Goal: Information Seeking & Learning: Learn about a topic

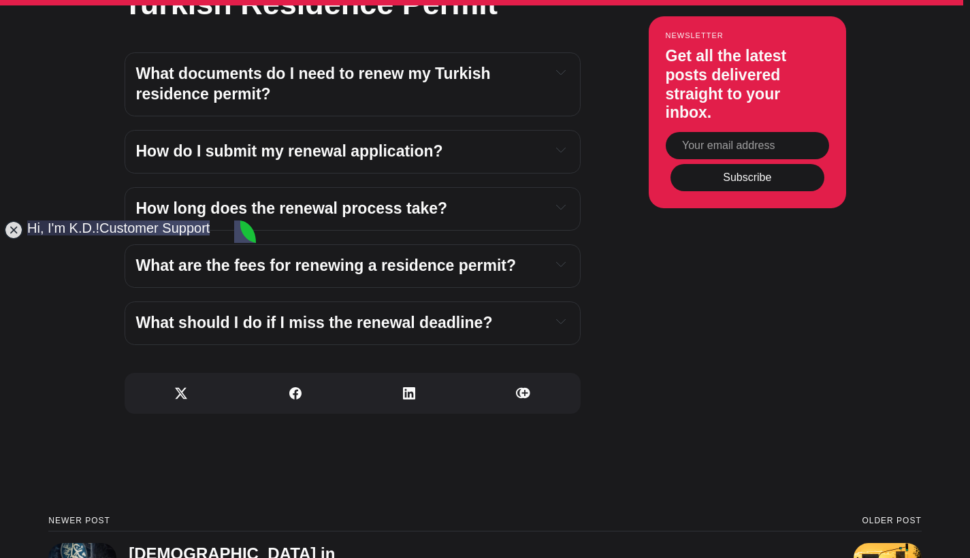
scroll to position [4930, 0]
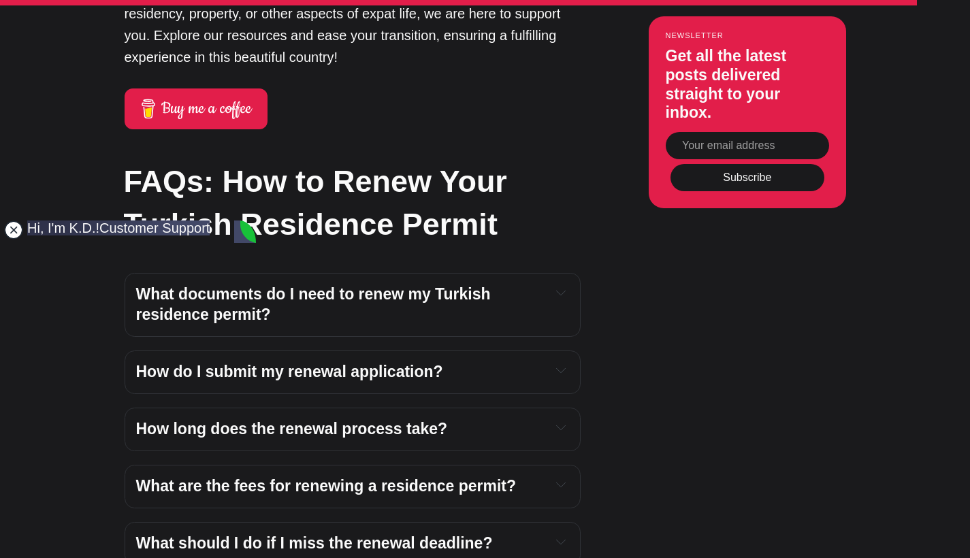
click at [14, 235] on jdiv at bounding box center [13, 229] width 19 height 19
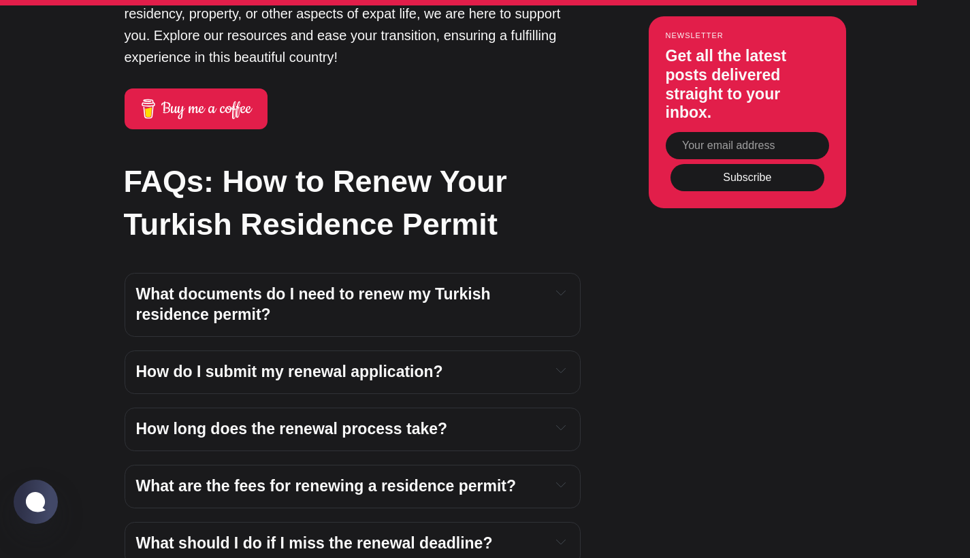
click at [194, 285] on span "What documents do I need to renew my Turkish residence permit?" at bounding box center [315, 304] width 359 height 38
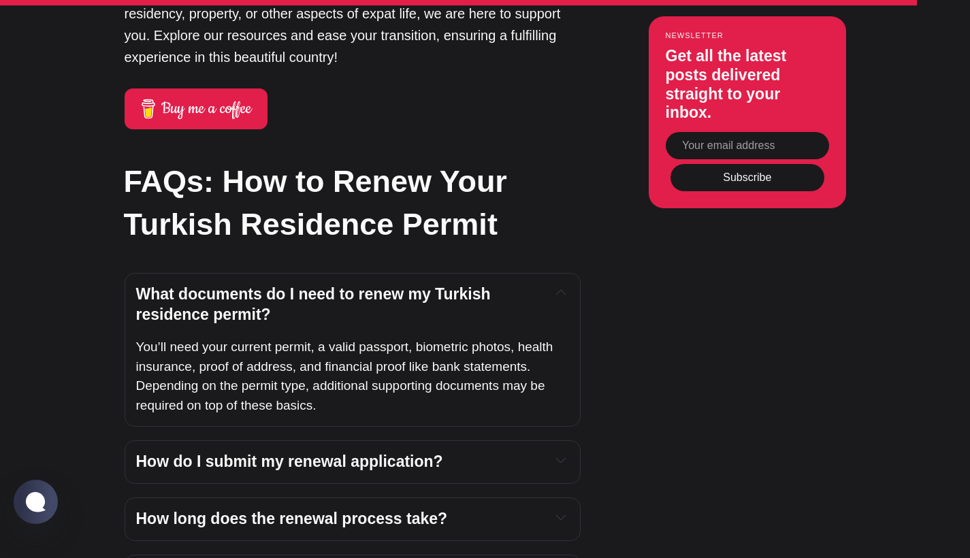
click at [404, 452] on span "How do I submit my renewal application?" at bounding box center [289, 461] width 307 height 18
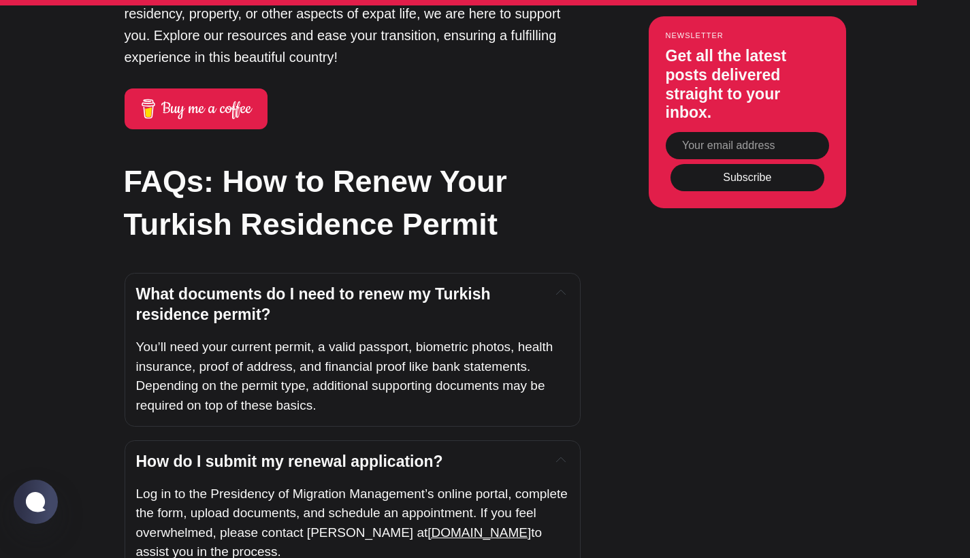
scroll to position [5018, 0]
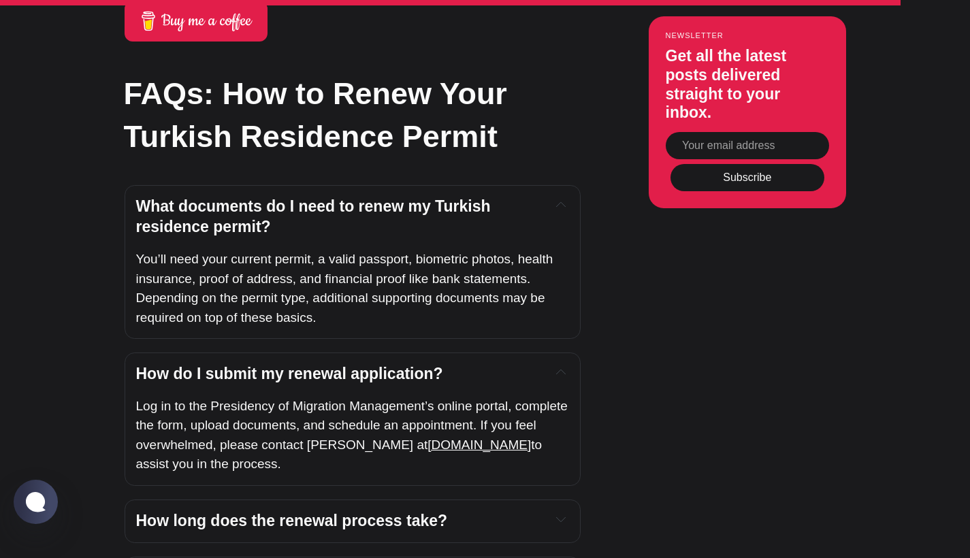
click at [410, 512] on span "How long does the renewal process take?" at bounding box center [292, 521] width 312 height 18
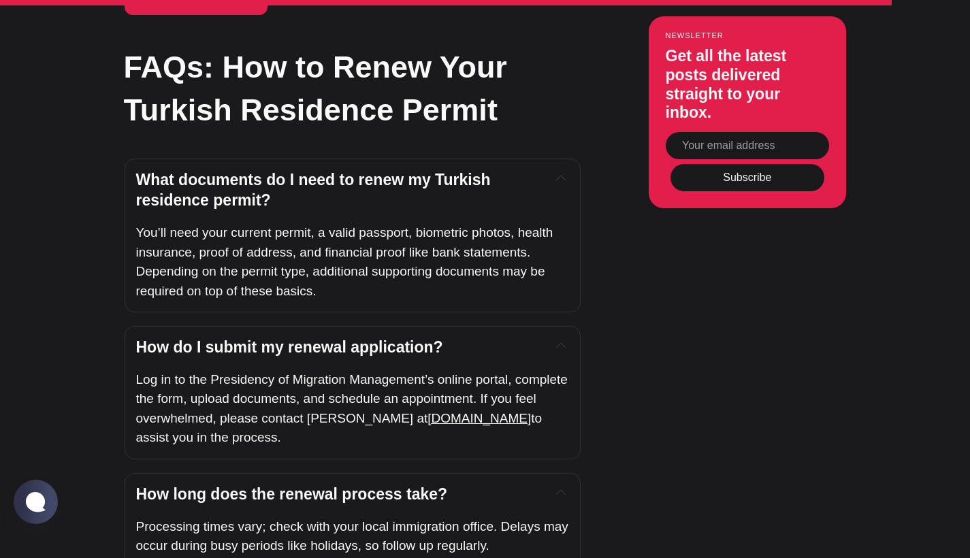
scroll to position [5107, 0]
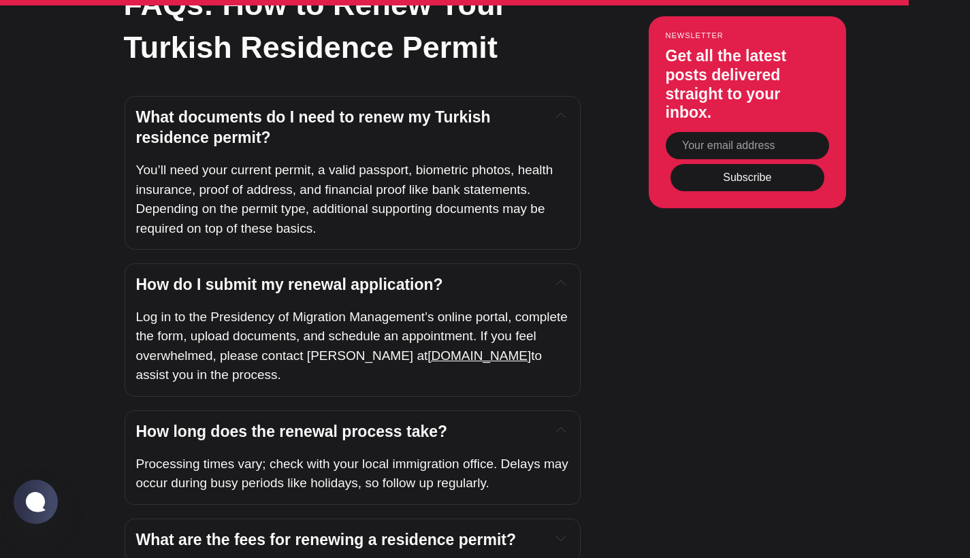
click at [410, 531] on span "What are the fees for renewing a residence permit?" at bounding box center [326, 540] width 380 height 18
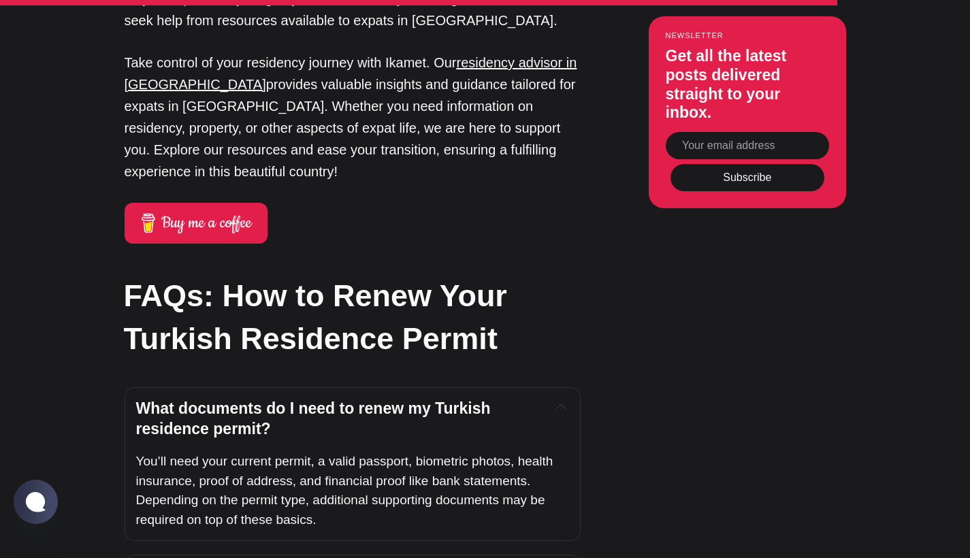
scroll to position [4696, 0]
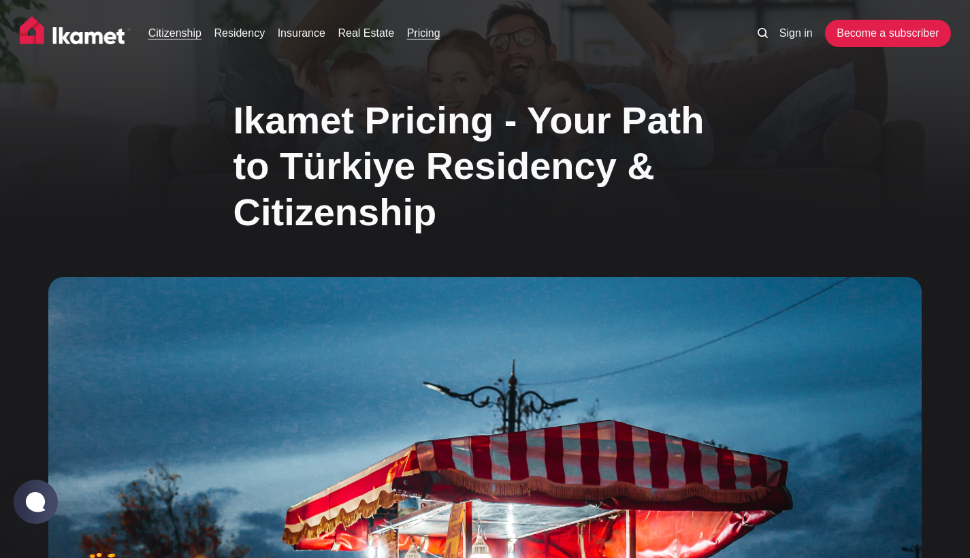
click at [183, 39] on link "Citizenship" at bounding box center [174, 33] width 53 height 16
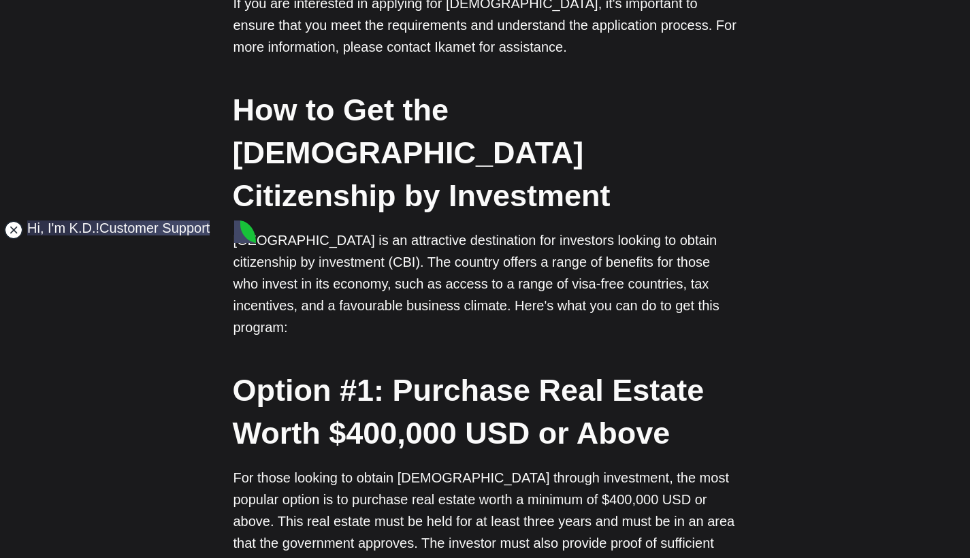
click at [11, 229] on jdiv at bounding box center [13, 229] width 19 height 19
